Goal: Task Accomplishment & Management: Complete application form

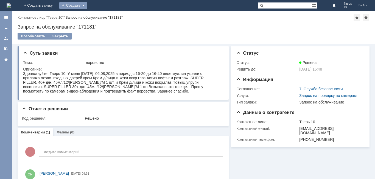
click at [87, 5] on div "Создать" at bounding box center [73, 5] width 28 height 7
click at [102, 15] on link "Заявка" at bounding box center [81, 16] width 42 height 7
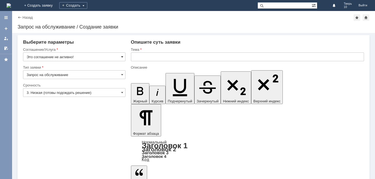
click at [123, 56] on span at bounding box center [122, 57] width 2 height 4
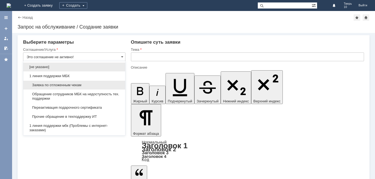
click at [116, 83] on div "Заявка по отложенным чекам" at bounding box center [74, 85] width 102 height 9
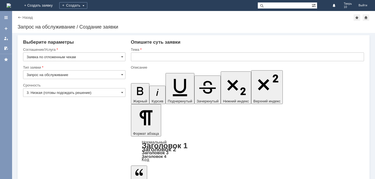
type input "Заявка по отложенным чекам"
click at [146, 57] on input "text" at bounding box center [247, 56] width 233 height 9
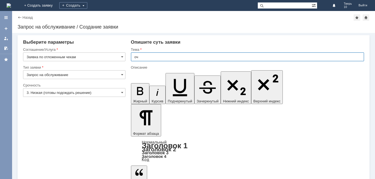
type input "оч"
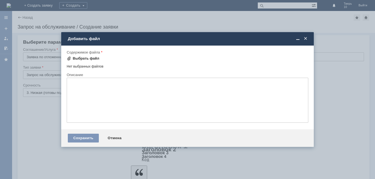
click at [91, 58] on div "Выбрать файл" at bounding box center [86, 58] width 27 height 4
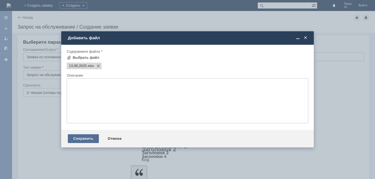
click at [88, 138] on div "Сохранить" at bounding box center [83, 138] width 31 height 9
